Goal: Task Accomplishment & Management: Use online tool/utility

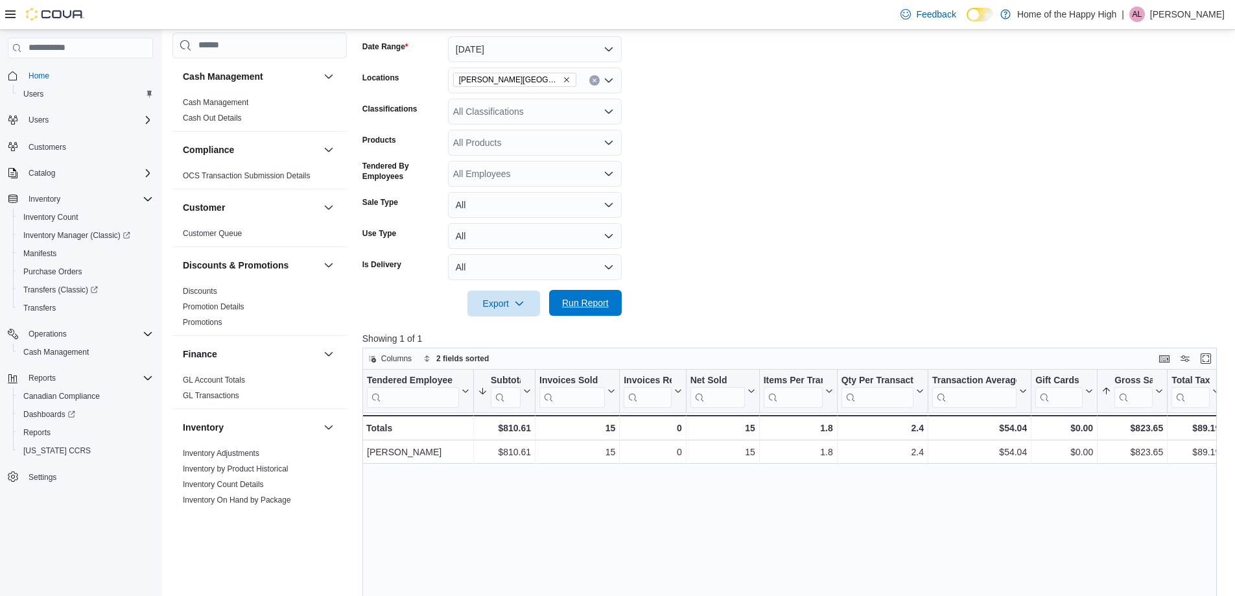
scroll to position [648, 0]
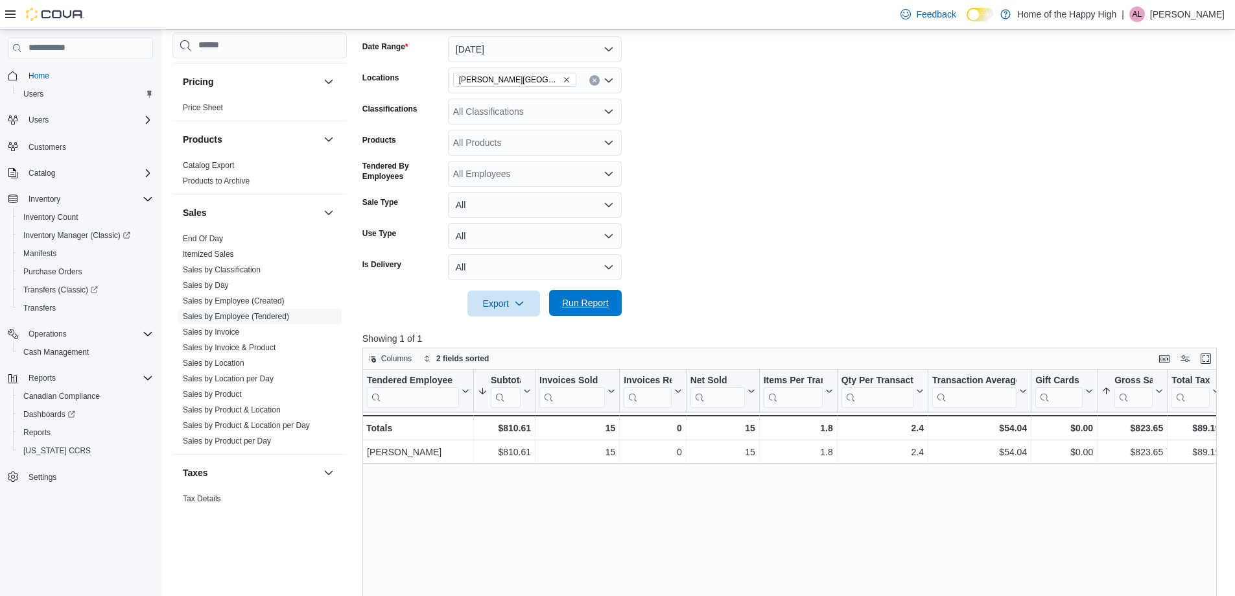
drag, startPoint x: 591, startPoint y: 305, endPoint x: 592, endPoint y: 299, distance: 6.5
click at [591, 305] on span "Run Report" at bounding box center [585, 302] width 47 height 13
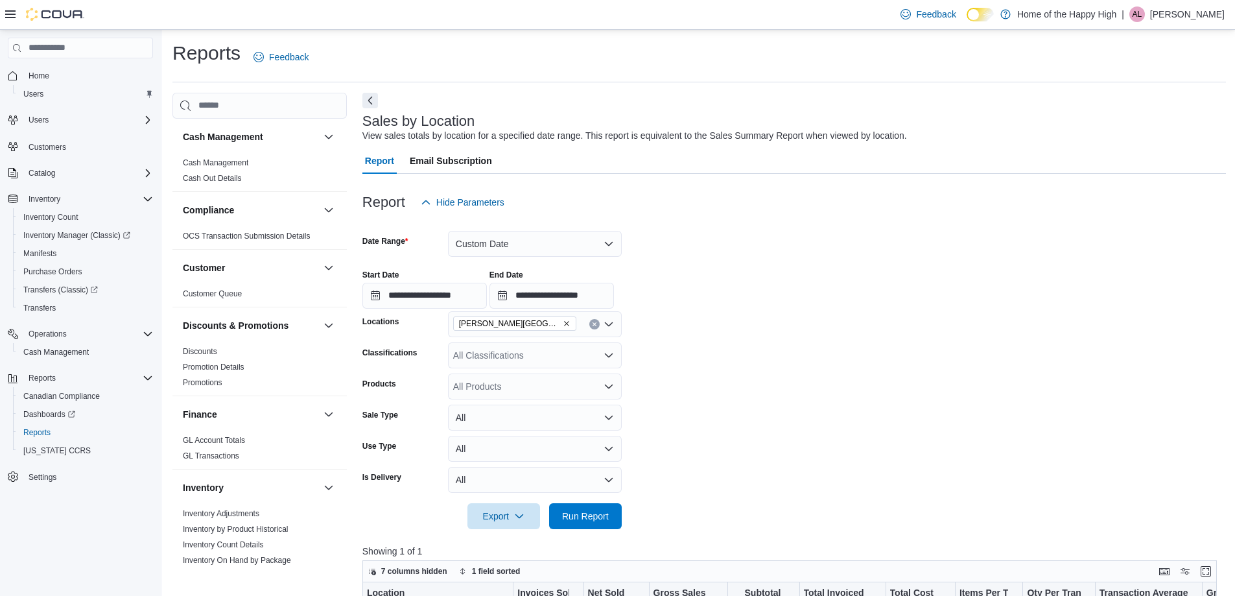
scroll to position [194, 0]
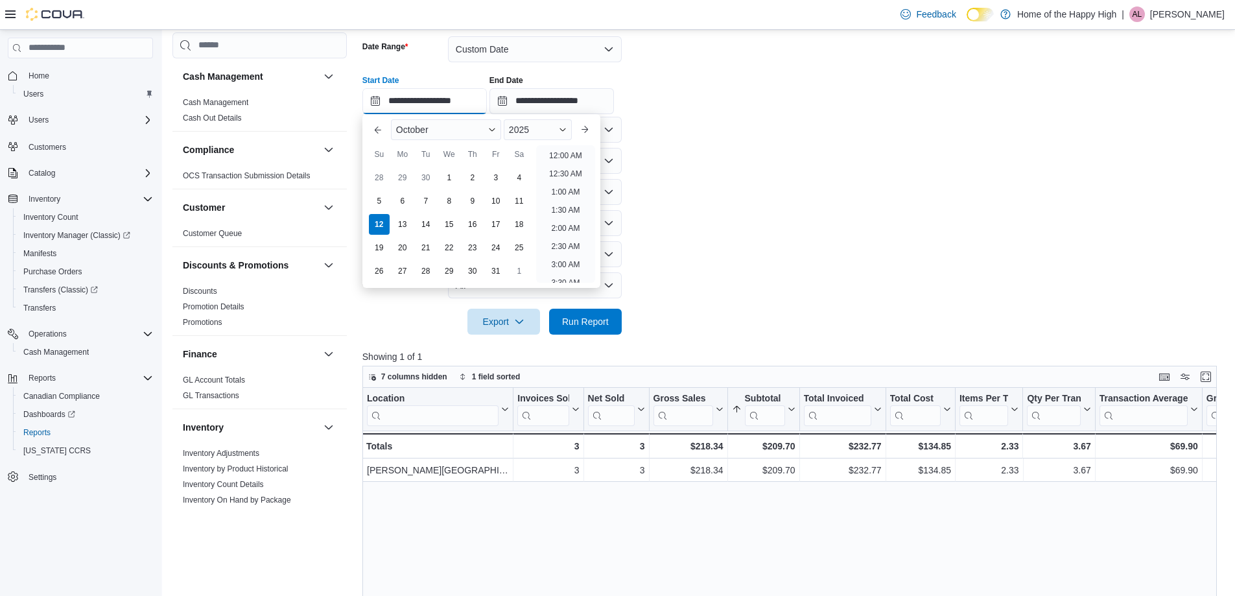
click at [463, 97] on input "**********" at bounding box center [424, 101] width 124 height 26
click at [581, 148] on li "12:00 PM" at bounding box center [565, 152] width 43 height 16
type input "**********"
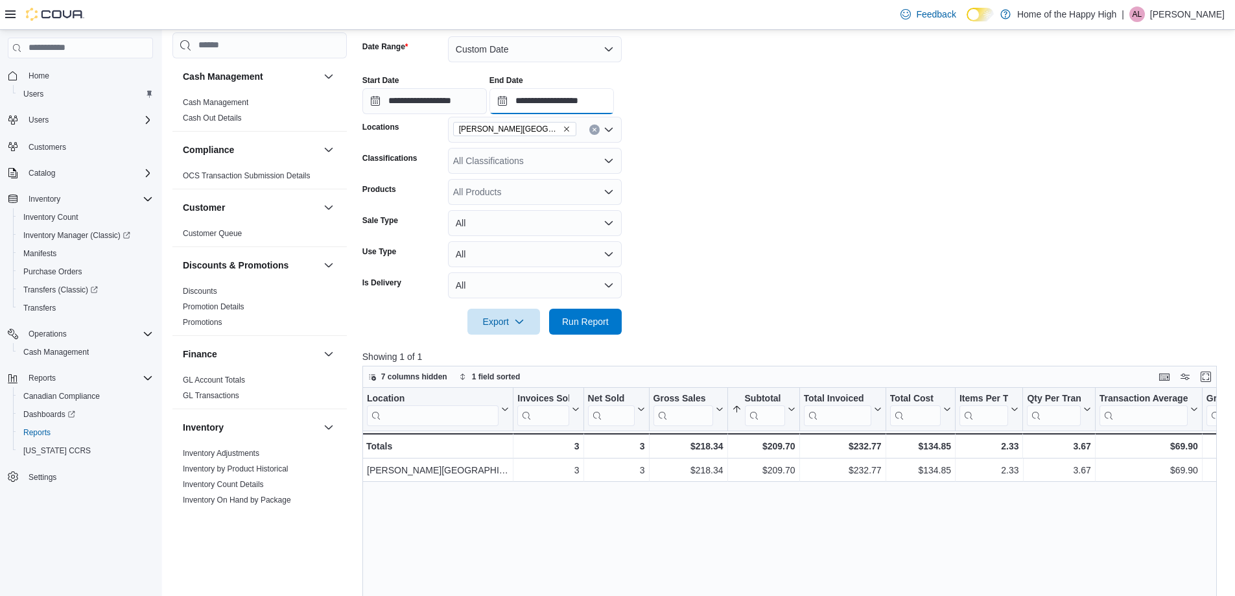
click at [584, 106] on input "**********" at bounding box center [551, 101] width 124 height 26
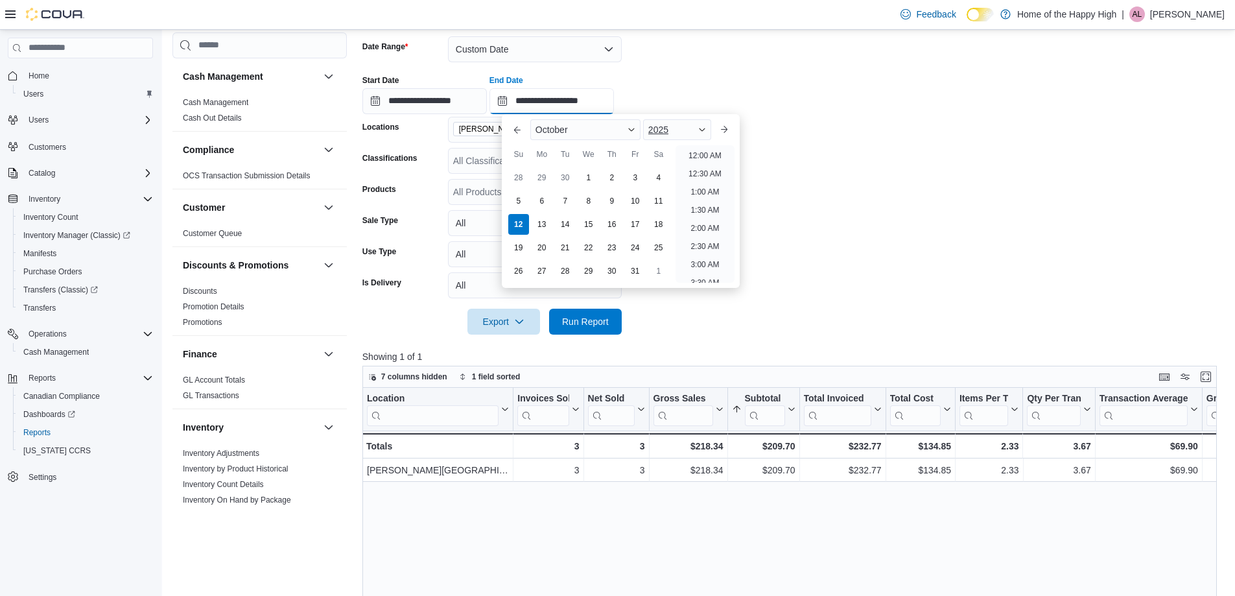
scroll to position [476, 0]
click at [703, 153] on li "1:00 PM" at bounding box center [705, 152] width 40 height 16
type input "**********"
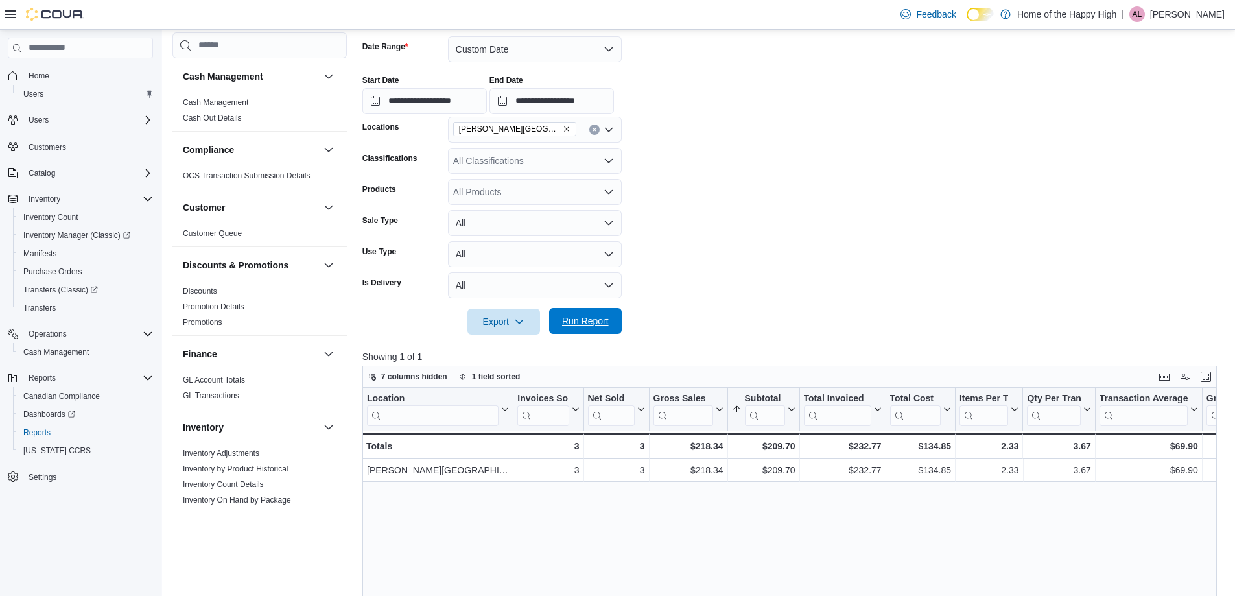
click at [608, 314] on span "Run Report" at bounding box center [585, 321] width 57 height 26
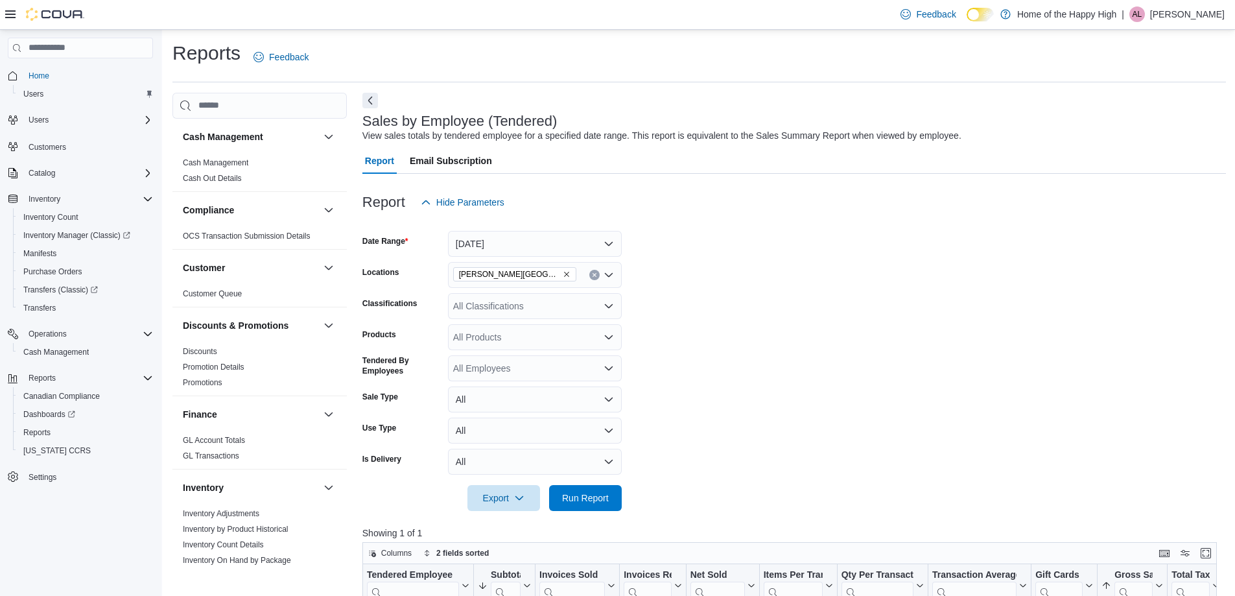
scroll to position [648, 0]
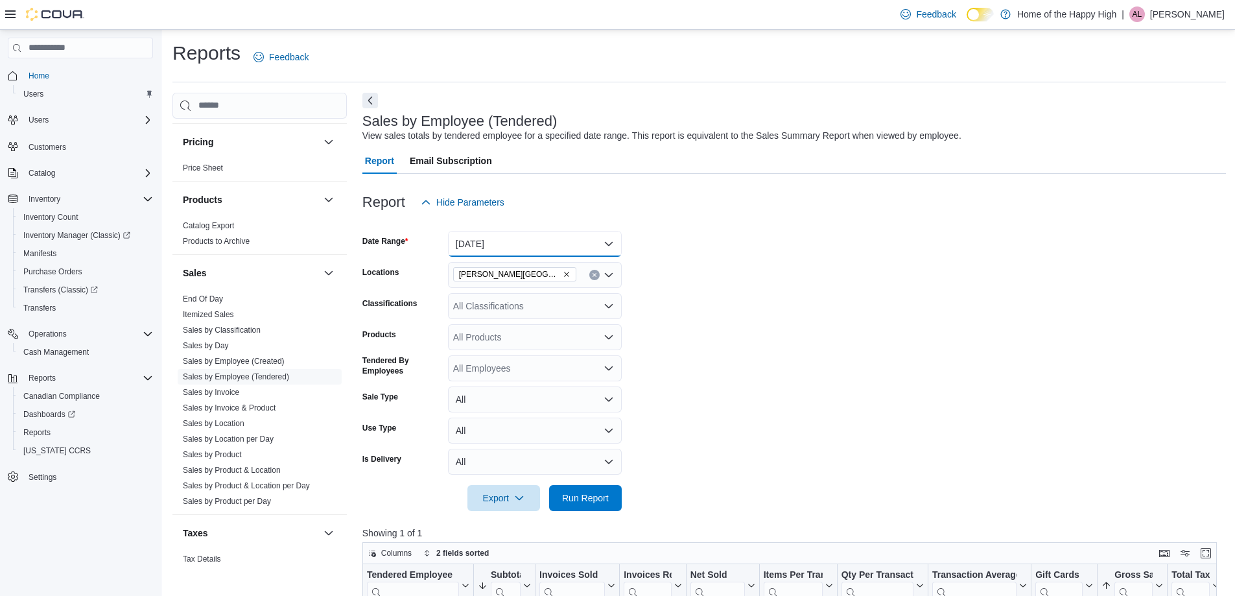
click at [517, 249] on button "[DATE]" at bounding box center [535, 244] width 174 height 26
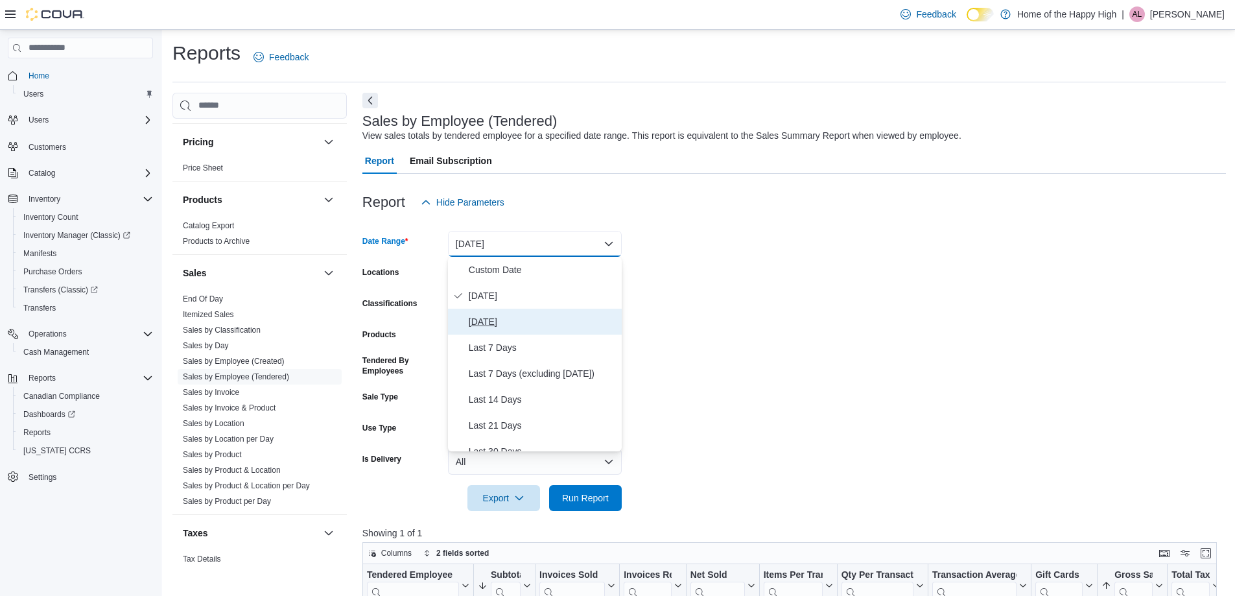
click at [498, 314] on span "Yesterday" at bounding box center [543, 322] width 148 height 16
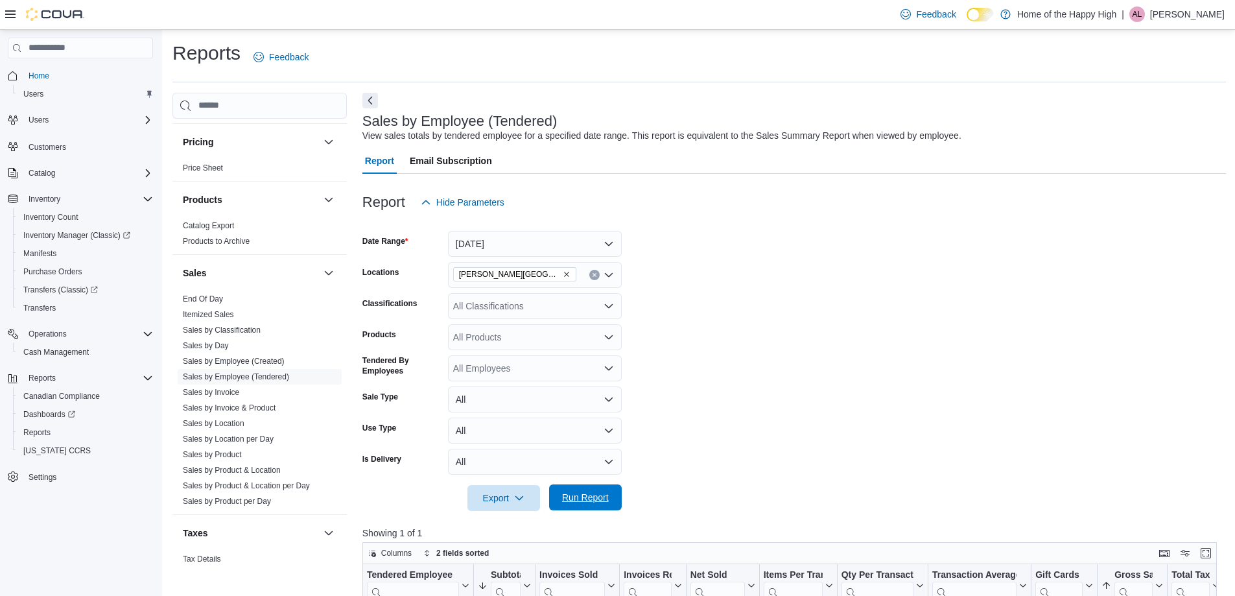
click at [584, 494] on span "Run Report" at bounding box center [585, 497] width 47 height 13
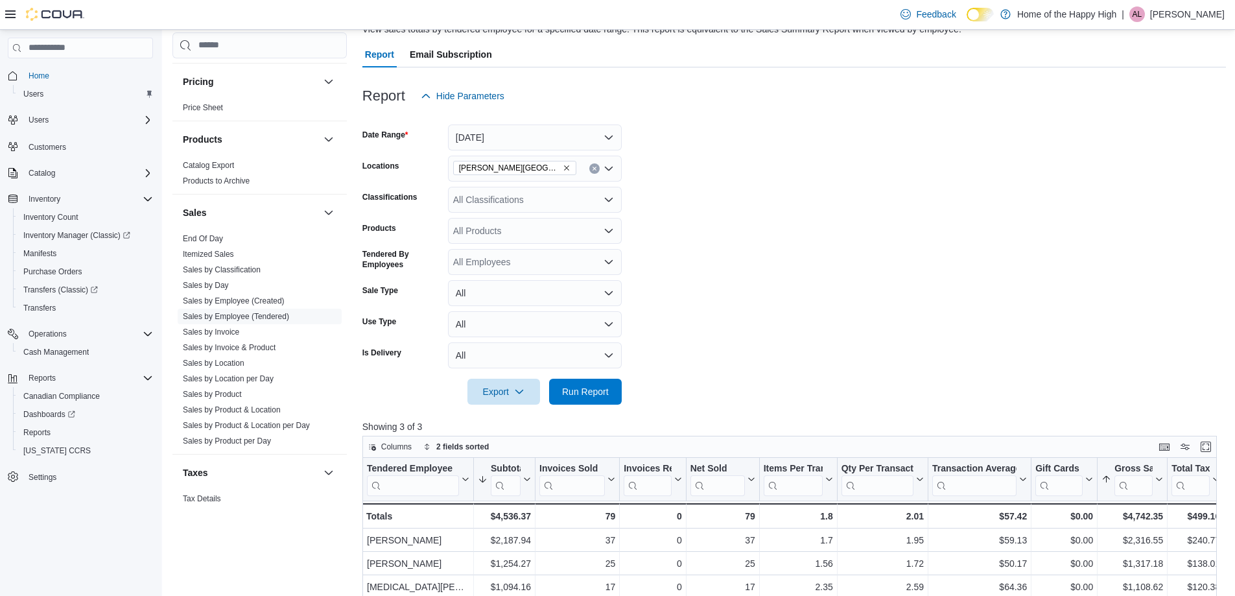
scroll to position [130, 0]
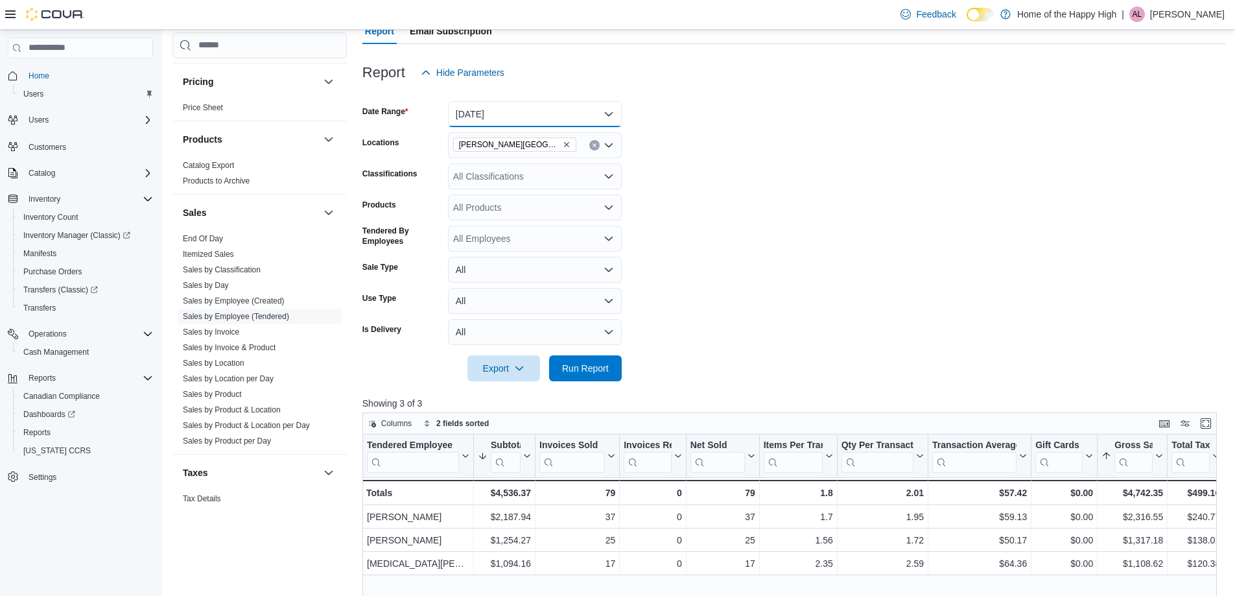
click at [608, 114] on button "Yesterday" at bounding box center [535, 114] width 174 height 26
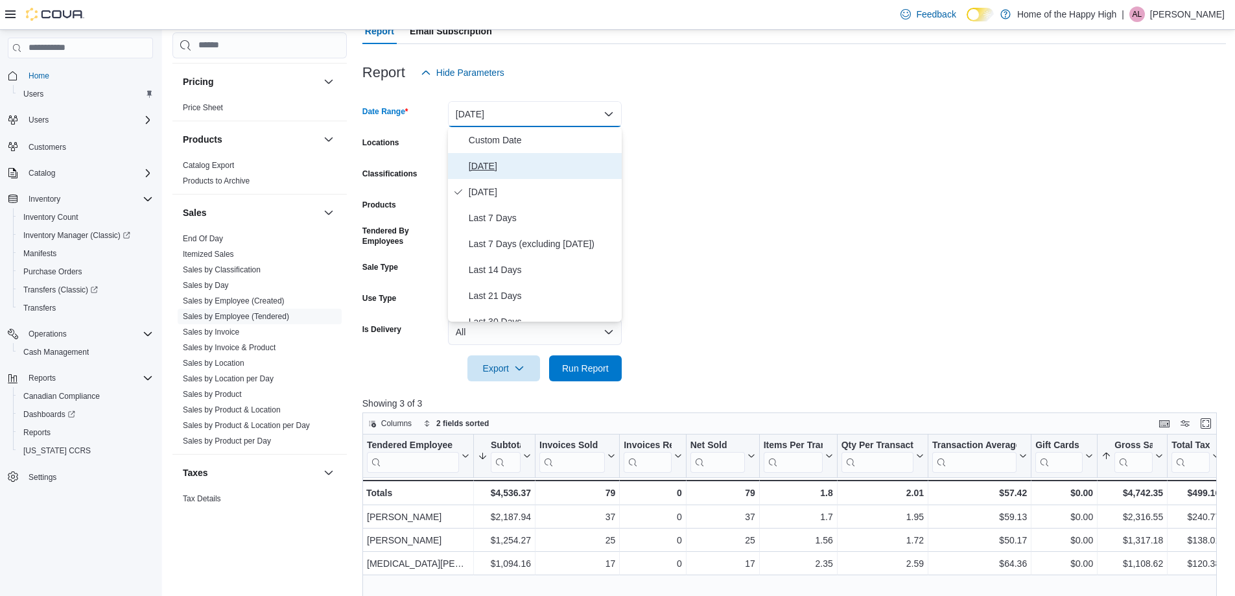
click at [514, 167] on span "[DATE]" at bounding box center [543, 166] width 148 height 16
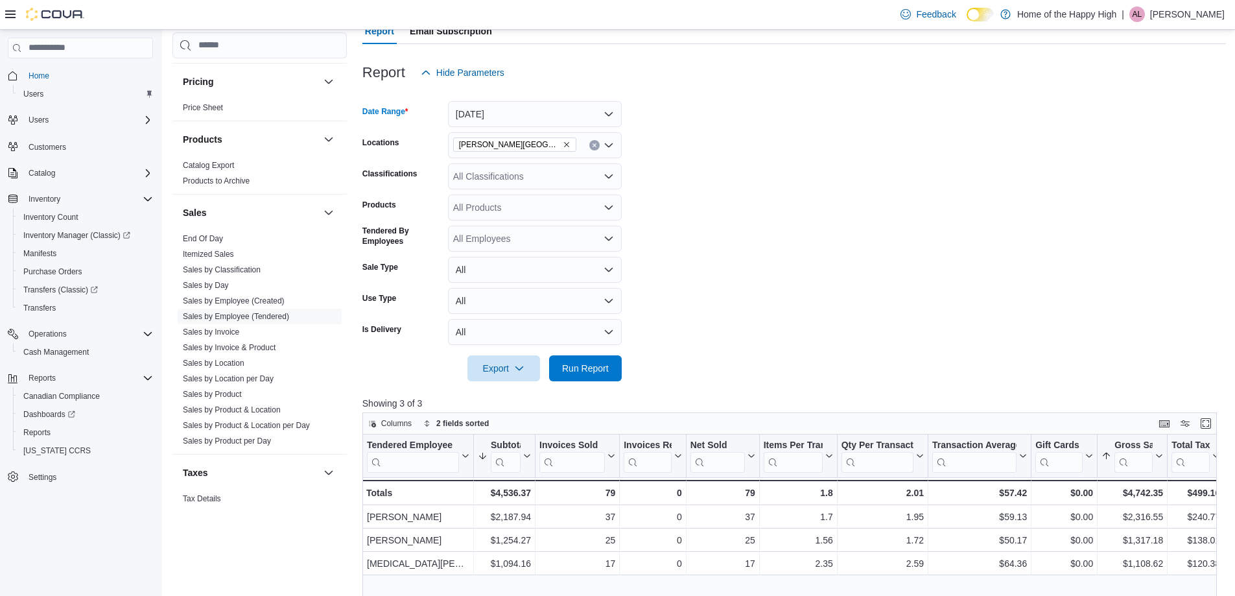
click at [607, 383] on div at bounding box center [793, 389] width 863 height 16
click at [609, 366] on span "Run Report" at bounding box center [585, 368] width 57 height 26
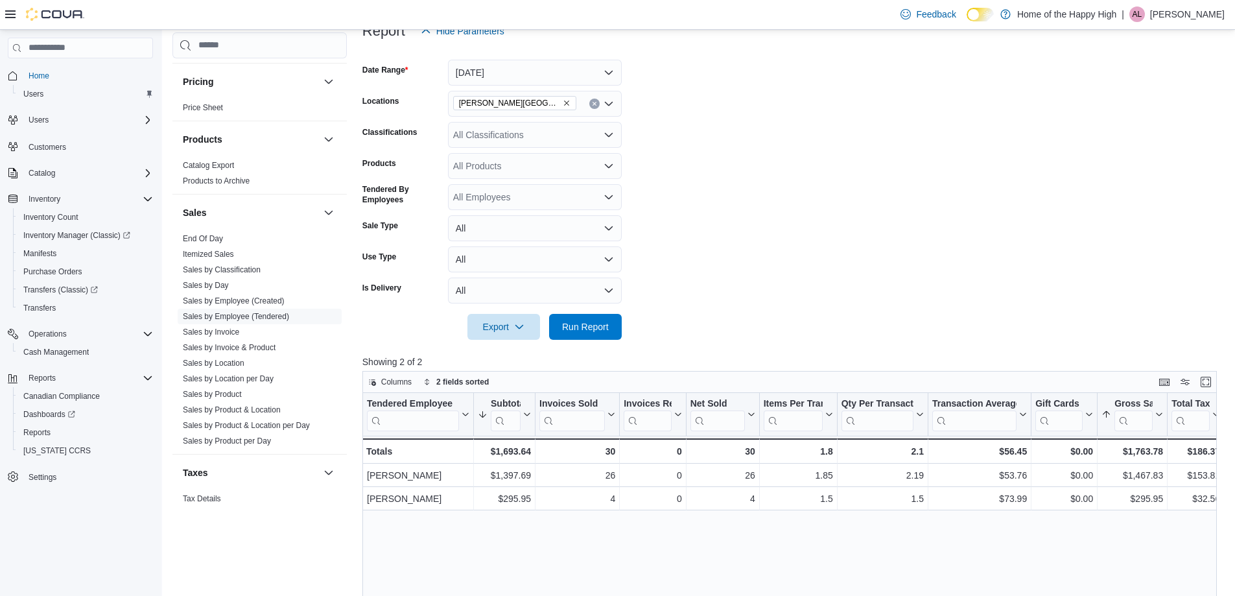
scroll to position [194, 0]
